Goal: Navigation & Orientation: Find specific page/section

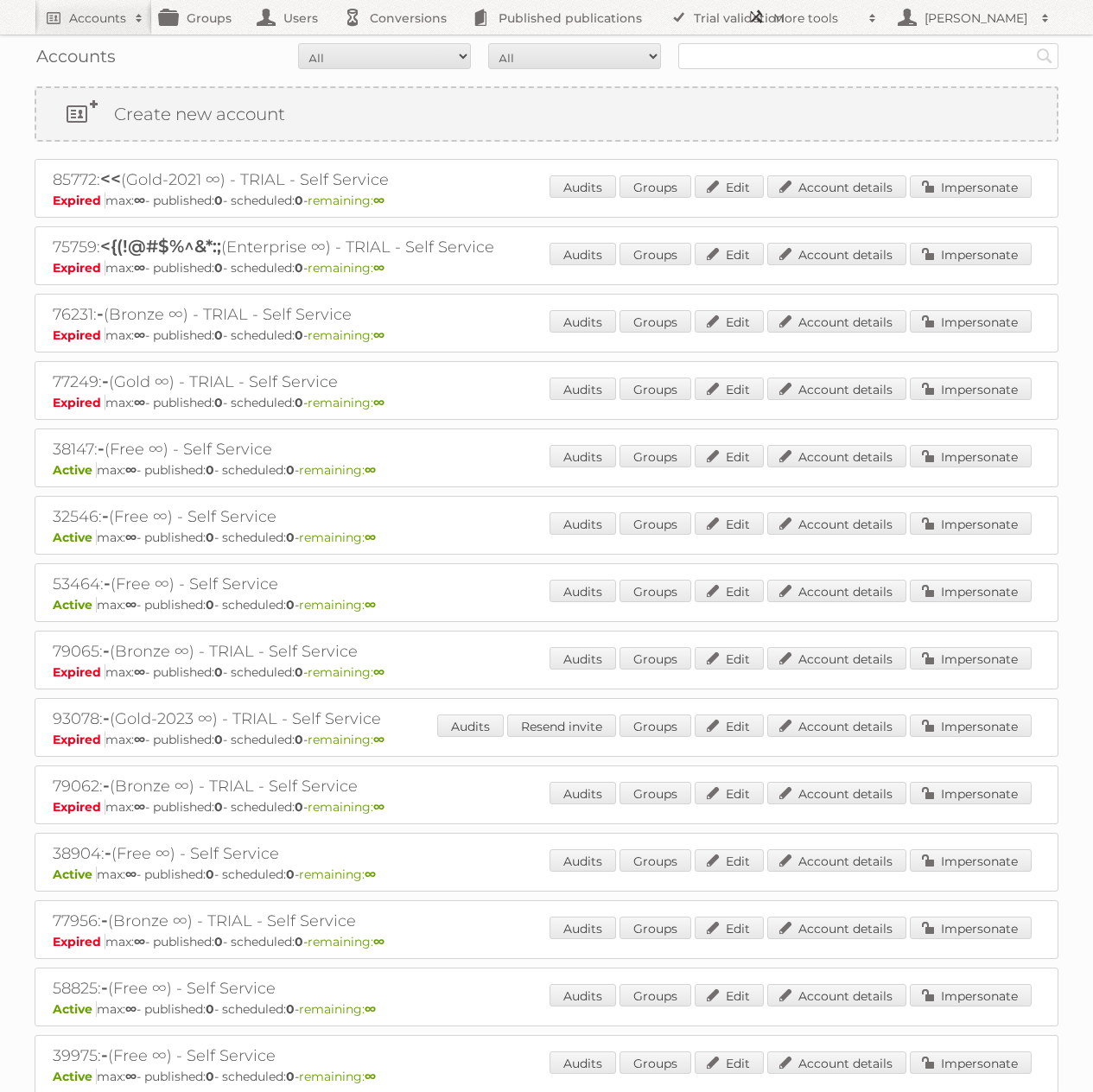
click at [815, 22] on h2 "More tools" at bounding box center [817, 19] width 87 height 18
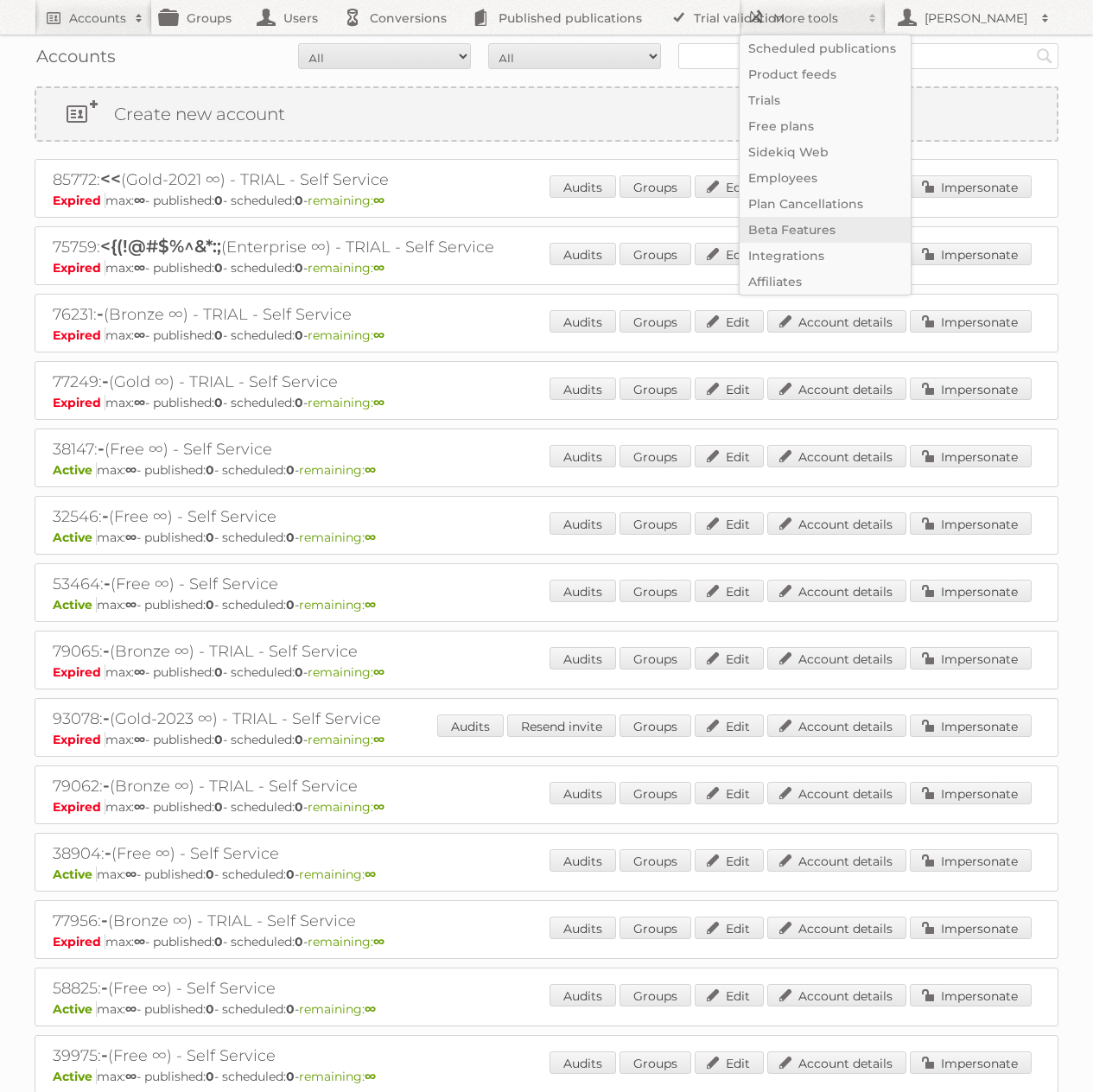
click at [791, 236] on link "Beta Features" at bounding box center [826, 230] width 171 height 26
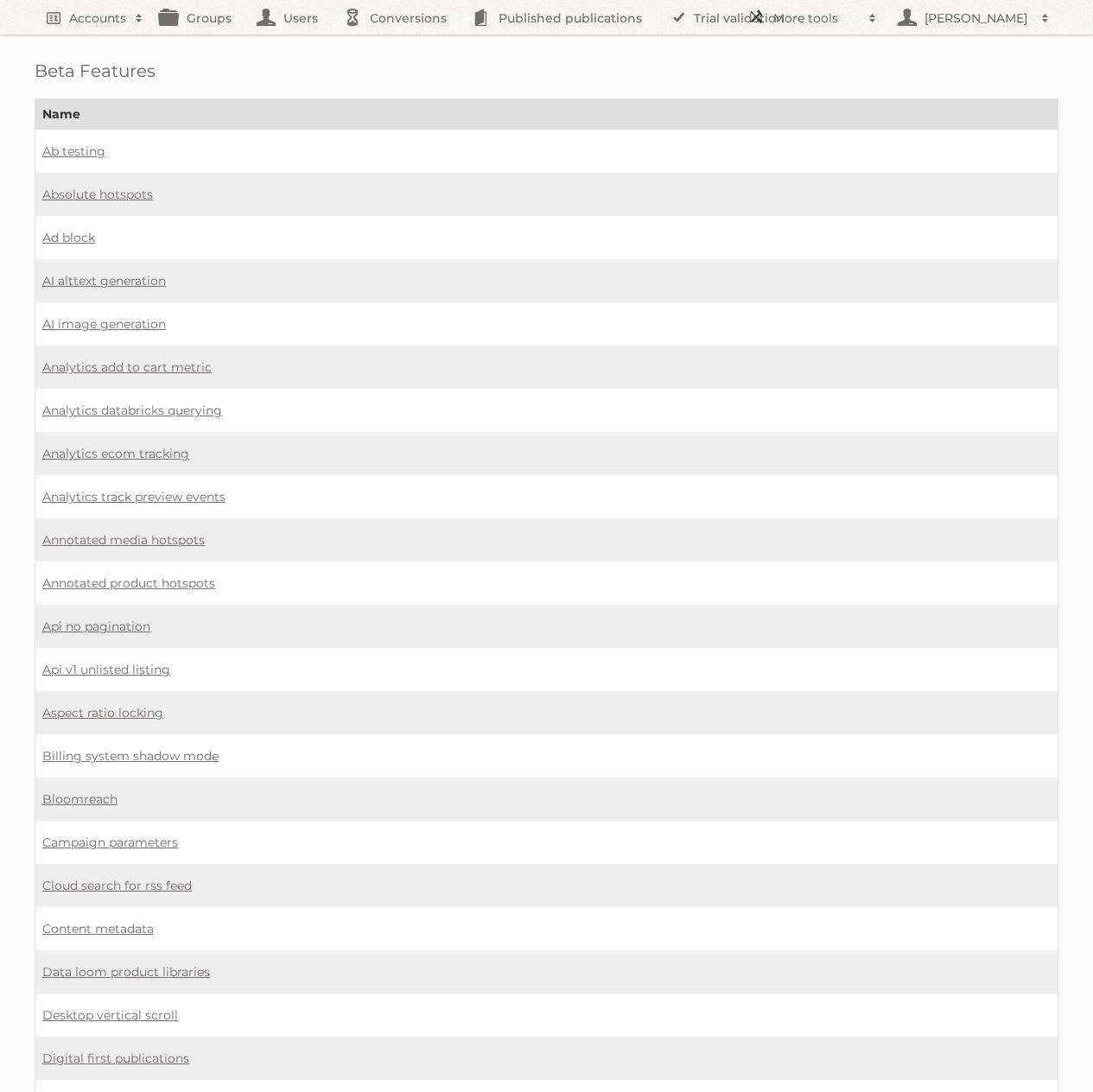
click at [845, 16] on h2 "More tools" at bounding box center [817, 19] width 87 height 18
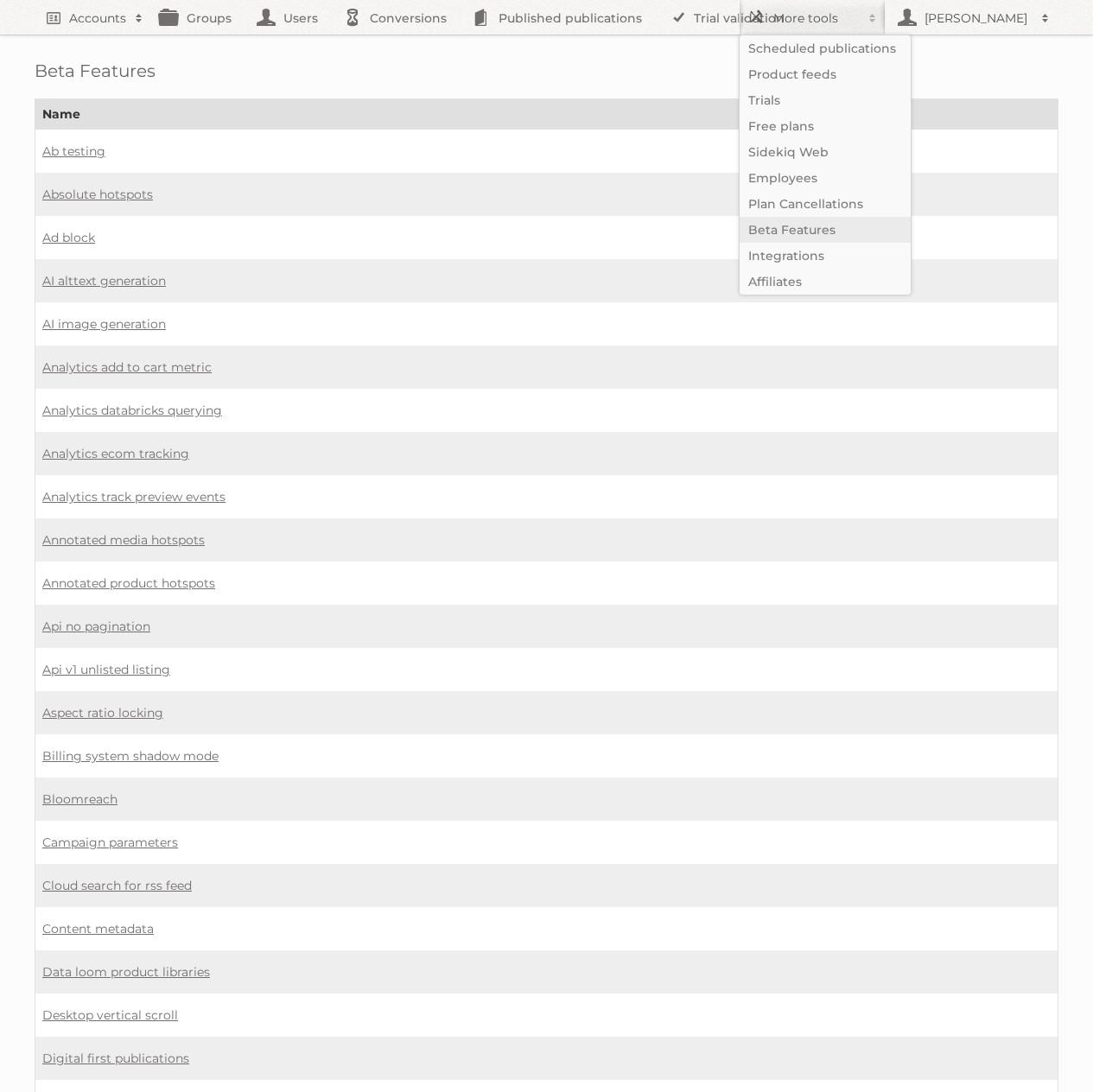
click at [798, 232] on link "Beta Features" at bounding box center [826, 230] width 171 height 26
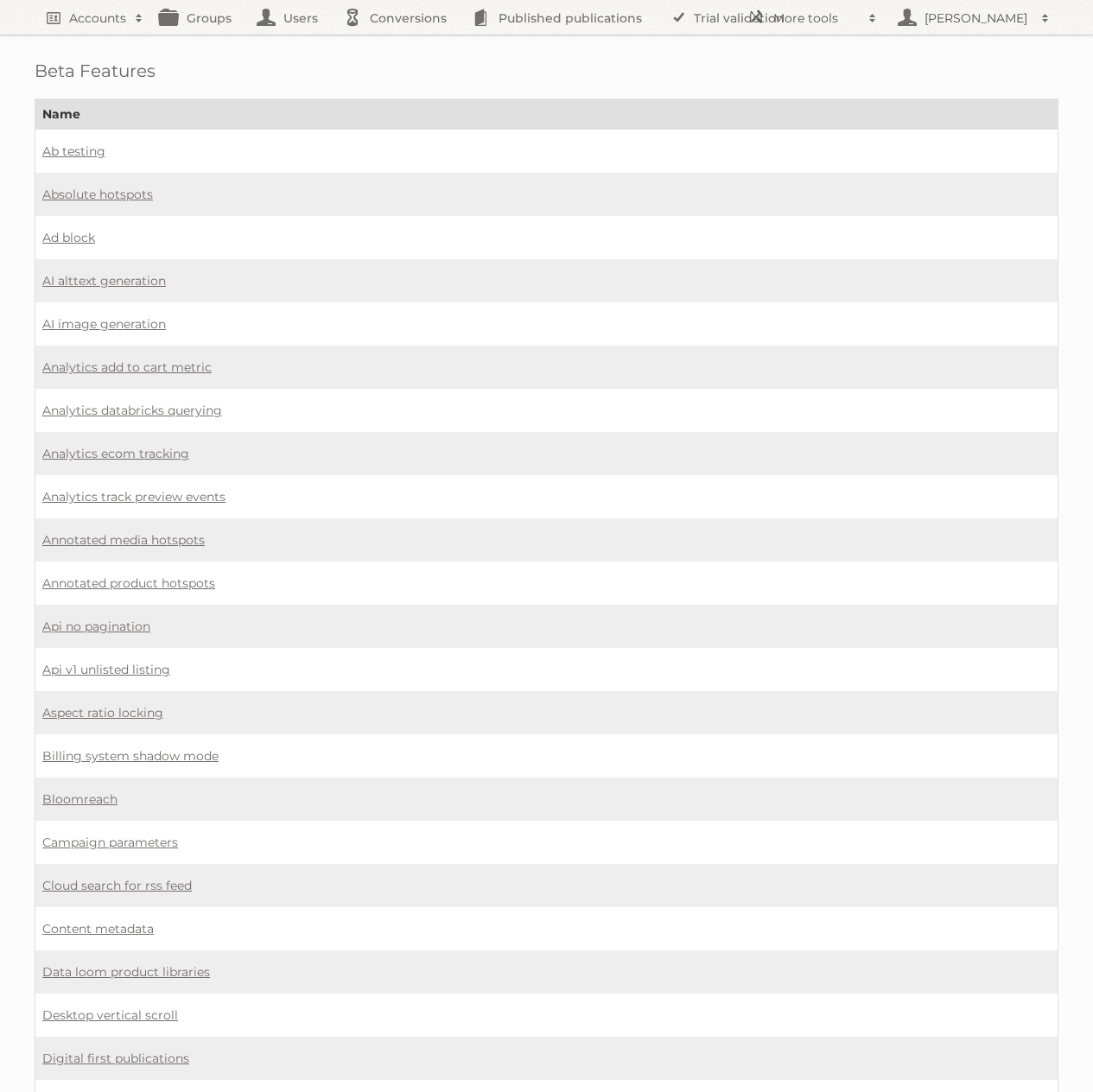
click at [259, 139] on td "Ab testing" at bounding box center [547, 152] width 1023 height 44
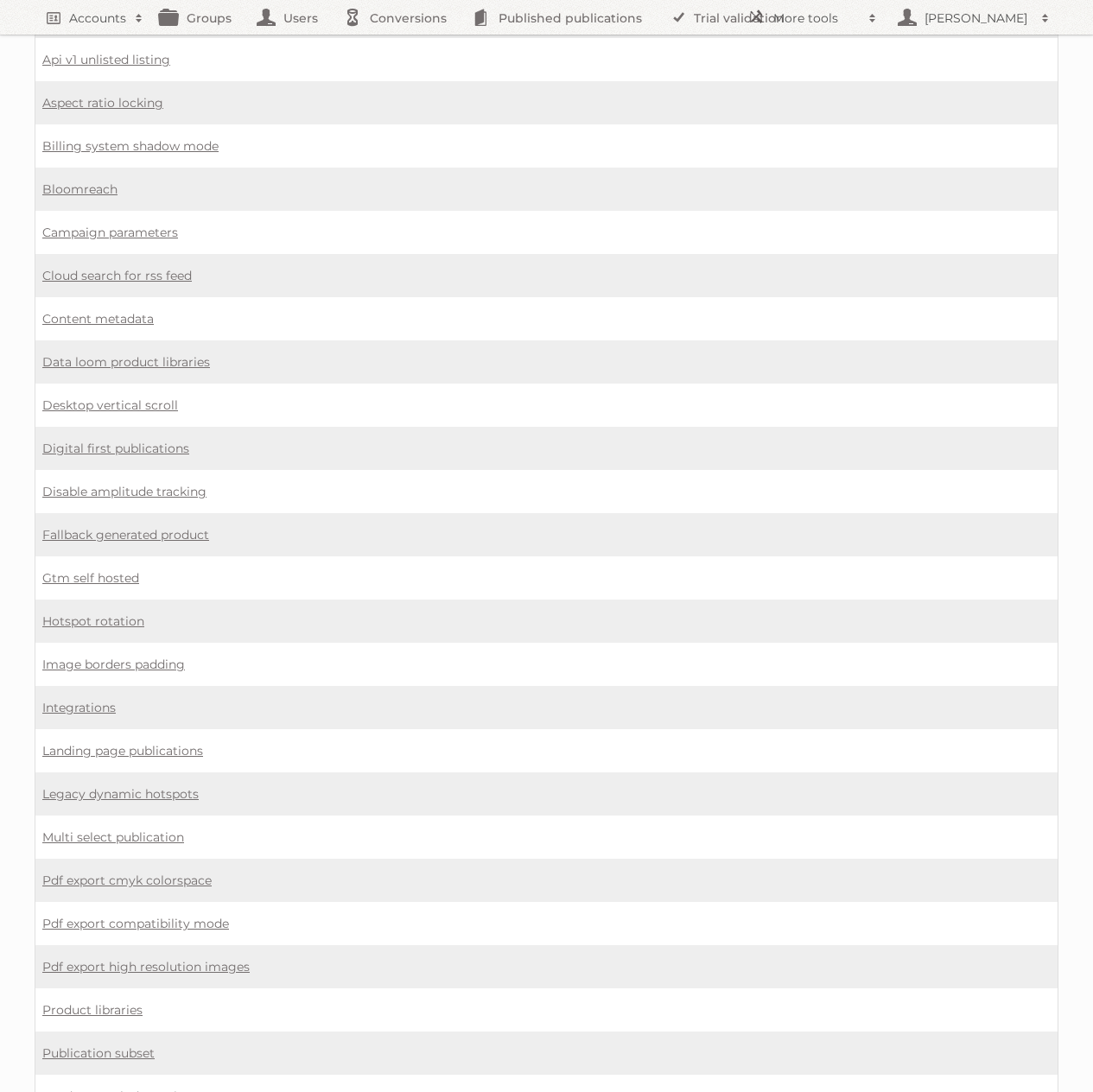
scroll to position [1097, 0]
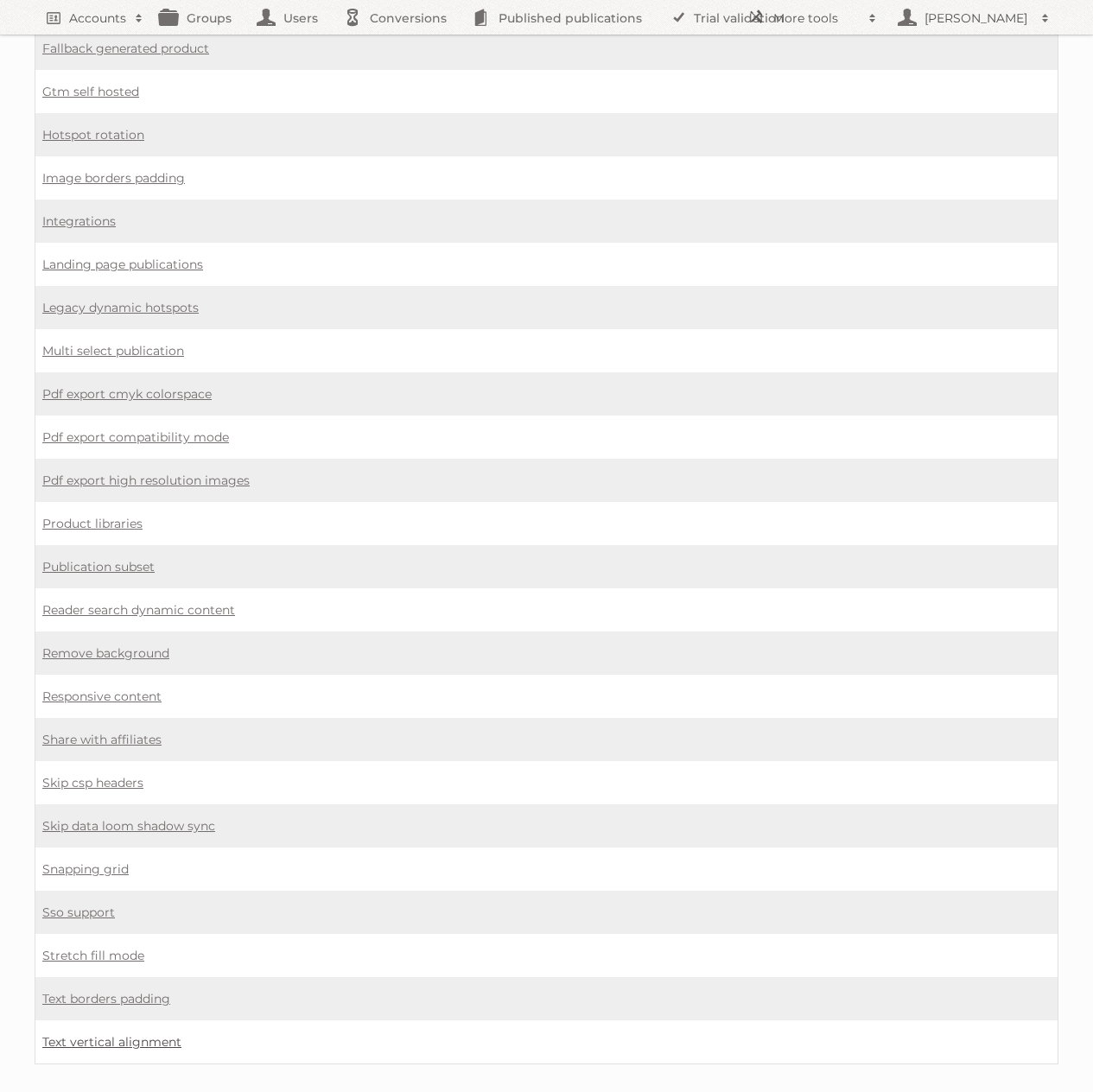
click at [118, 1035] on link "Text vertical alignment" at bounding box center [111, 1043] width 139 height 16
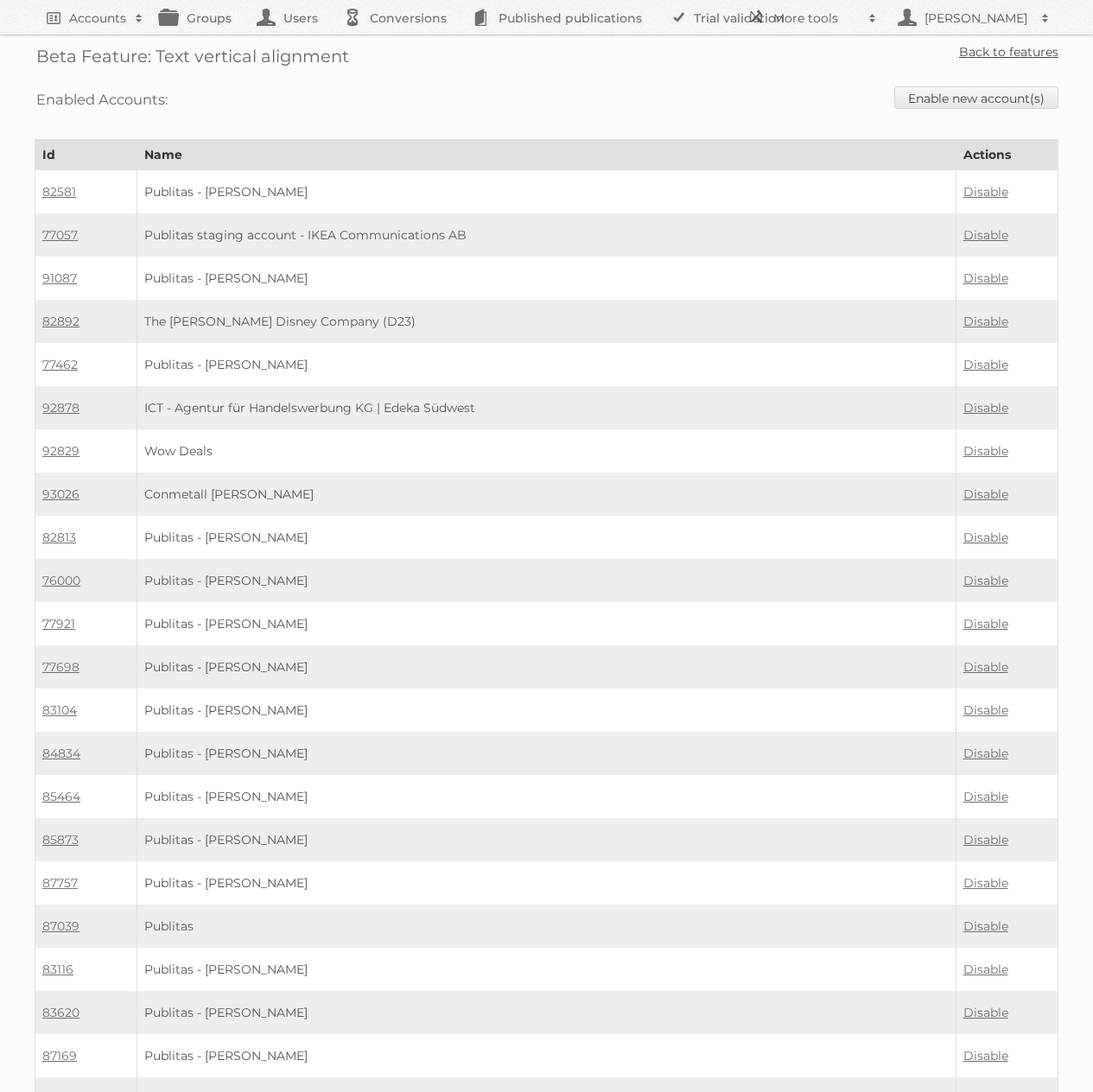
click at [980, 46] on link "Back to features" at bounding box center [1008, 52] width 100 height 16
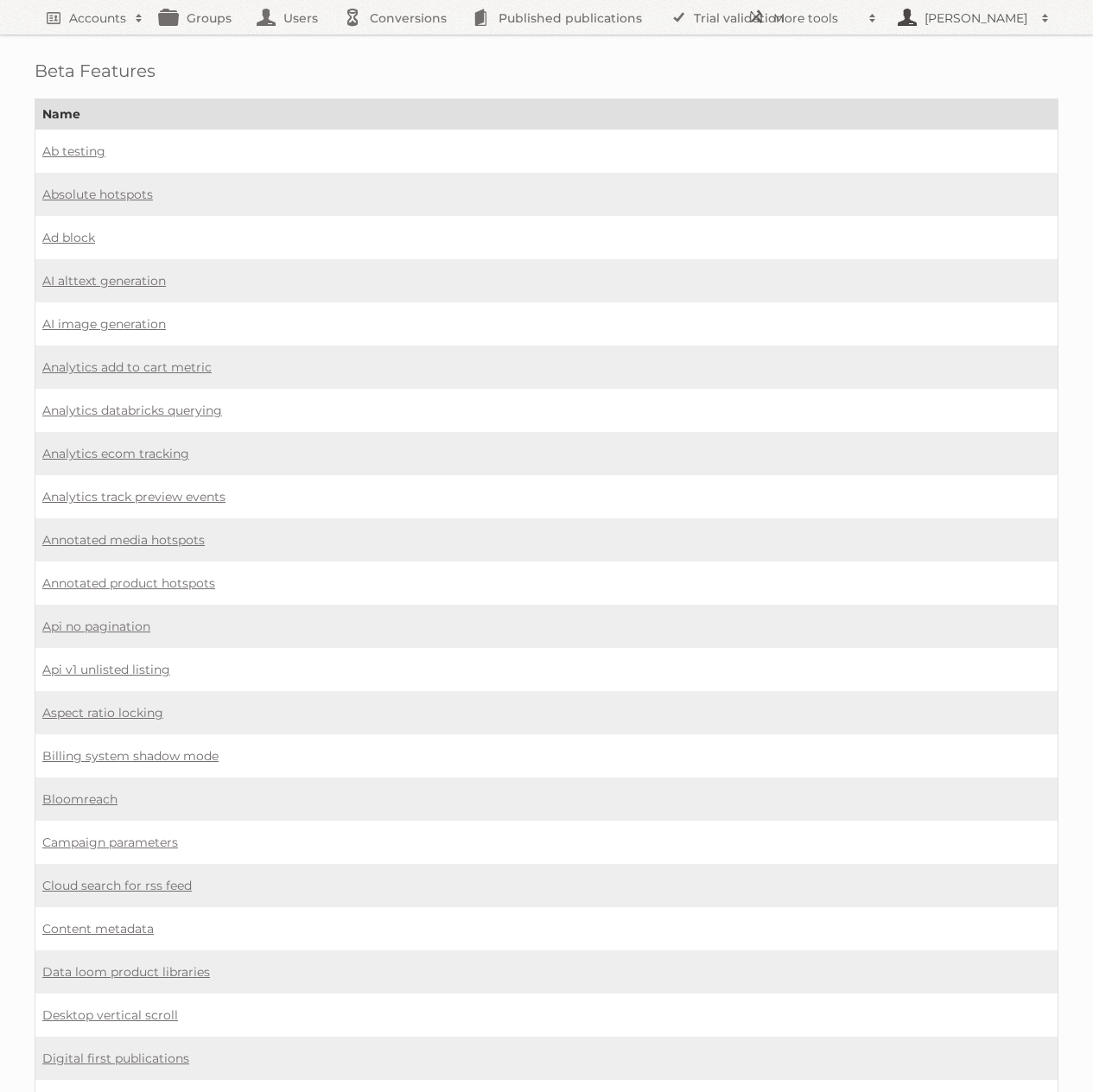
click at [967, 20] on h2 "[PERSON_NAME]" at bounding box center [977, 19] width 112 height 18
click at [823, 24] on h2 "More tools" at bounding box center [817, 19] width 87 height 18
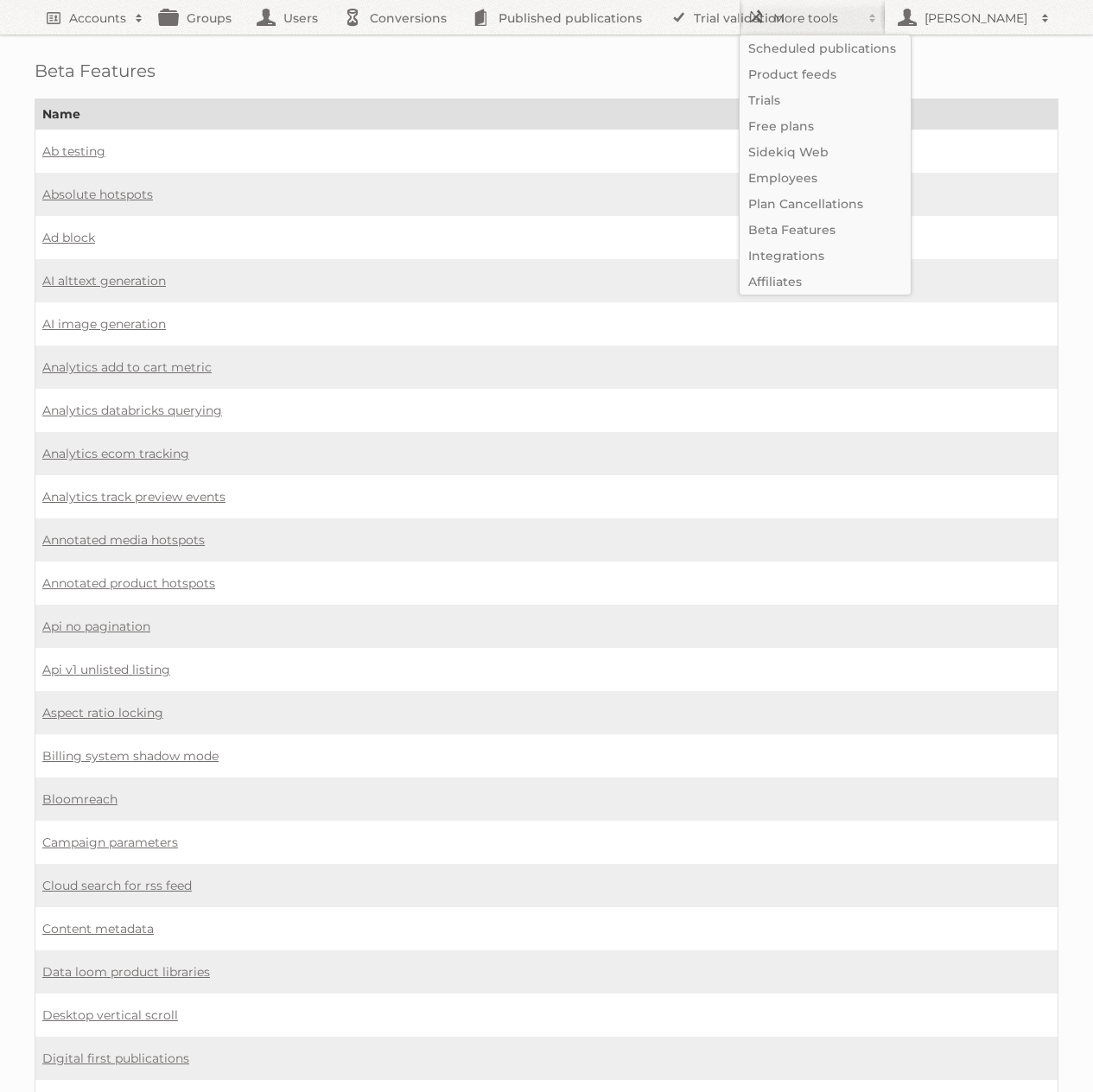
click at [650, 38] on div "Beta Features Name Ab testing Absolute hotspots Ad block AI alttext generation …" at bounding box center [546, 1098] width 1093 height 2196
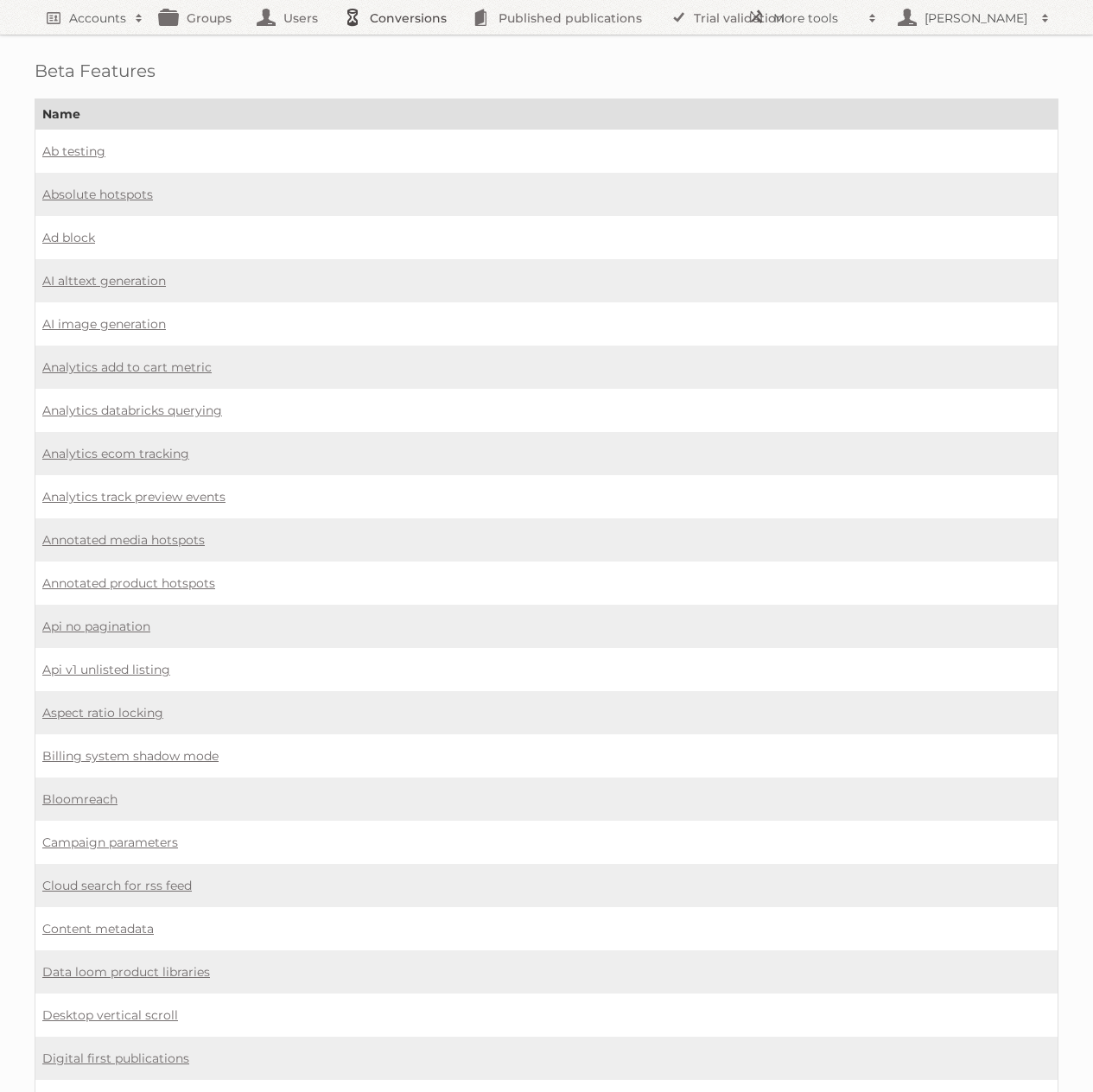
click at [383, 19] on link "Conversions" at bounding box center [399, 17] width 129 height 34
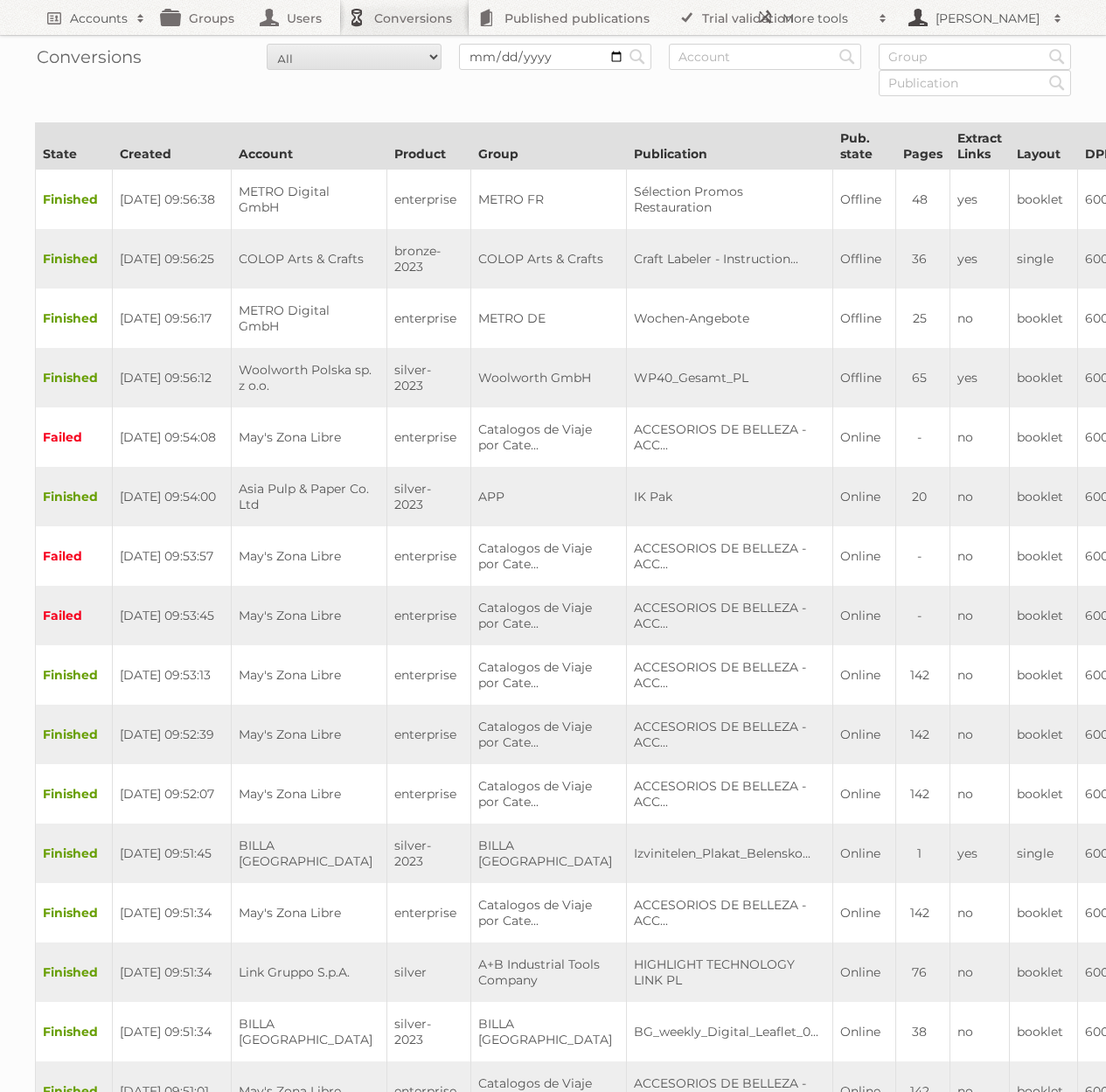
click at [985, 21] on h2 "[PERSON_NAME]" at bounding box center [988, 19] width 114 height 18
click at [103, 19] on h2 "Accounts" at bounding box center [99, 19] width 58 height 18
